Goal: Find specific page/section: Find specific page/section

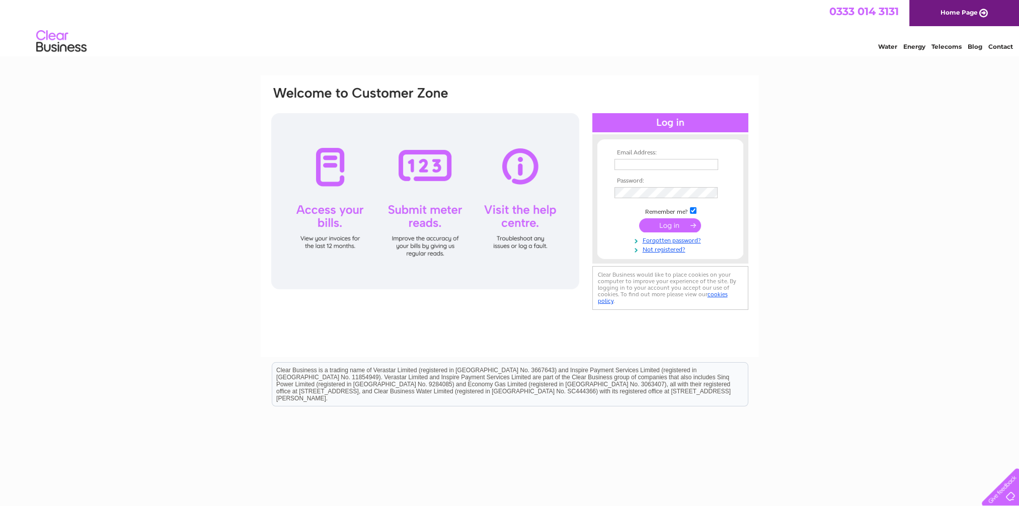
type input "turriffjewellers@gmail.com"
click at [668, 223] on input "submit" at bounding box center [670, 225] width 62 height 14
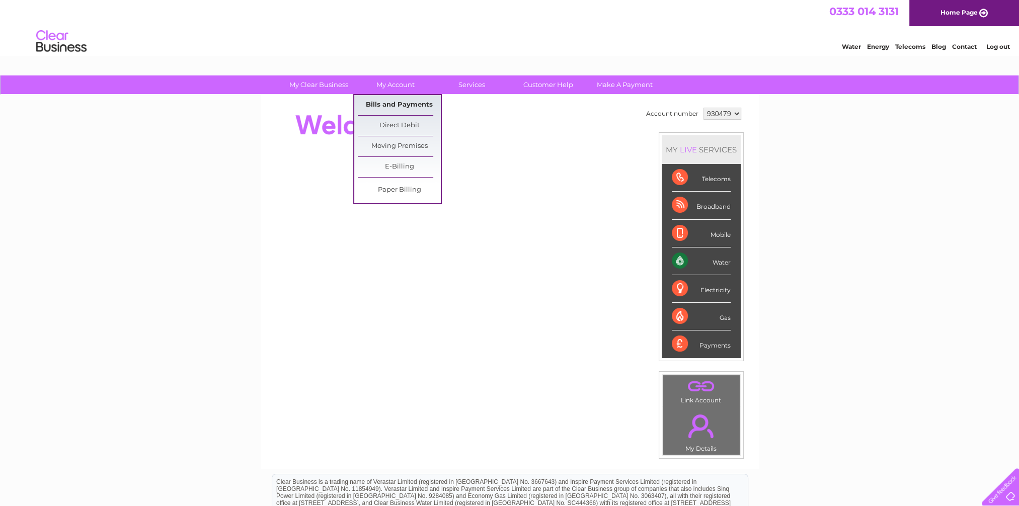
click at [394, 105] on link "Bills and Payments" at bounding box center [399, 105] width 83 height 20
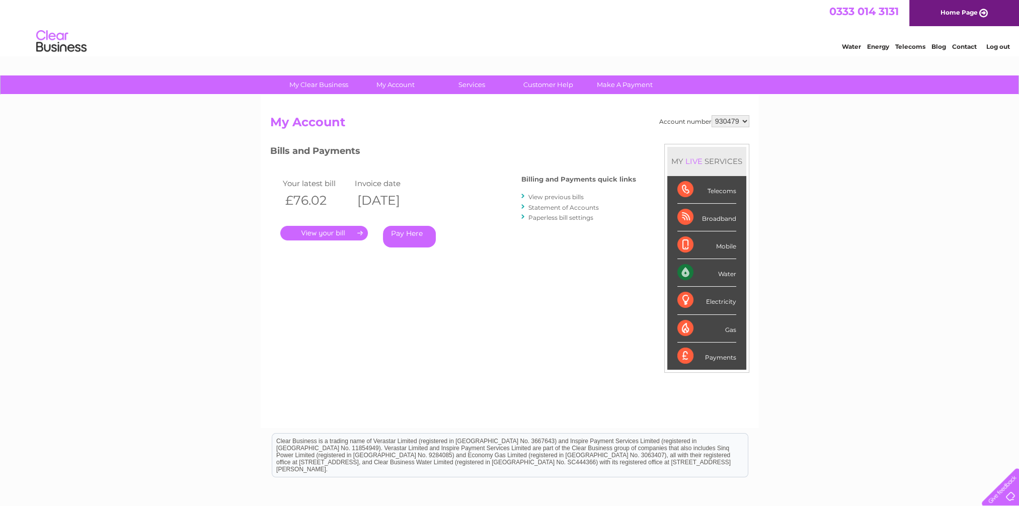
click at [334, 234] on link "." at bounding box center [324, 233] width 88 height 15
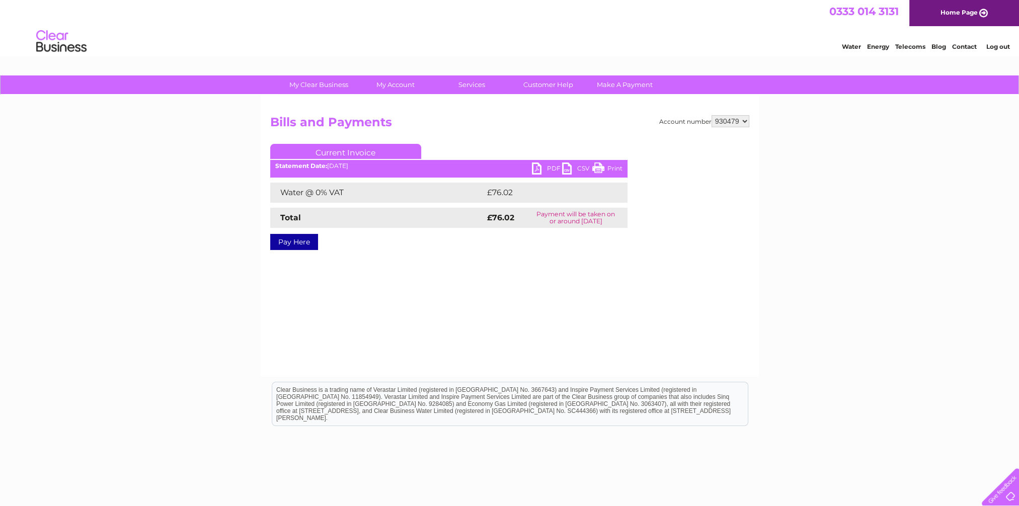
click at [537, 167] on link "PDF" at bounding box center [547, 170] width 30 height 15
